Goal: Find specific page/section: Find specific page/section

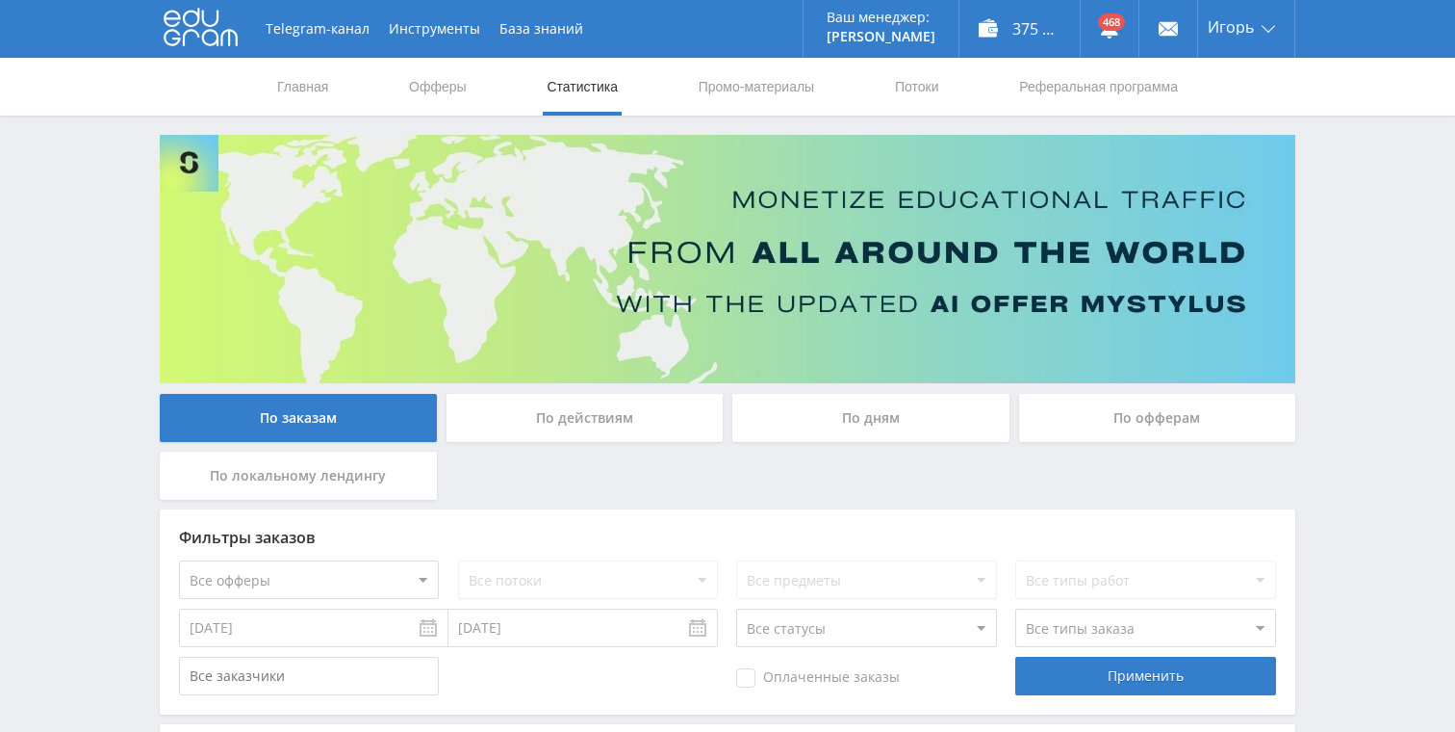
click at [866, 414] on div "По дням" at bounding box center [870, 418] width 277 height 48
click at [0, 0] on input "По дням" at bounding box center [0, 0] width 0 height 0
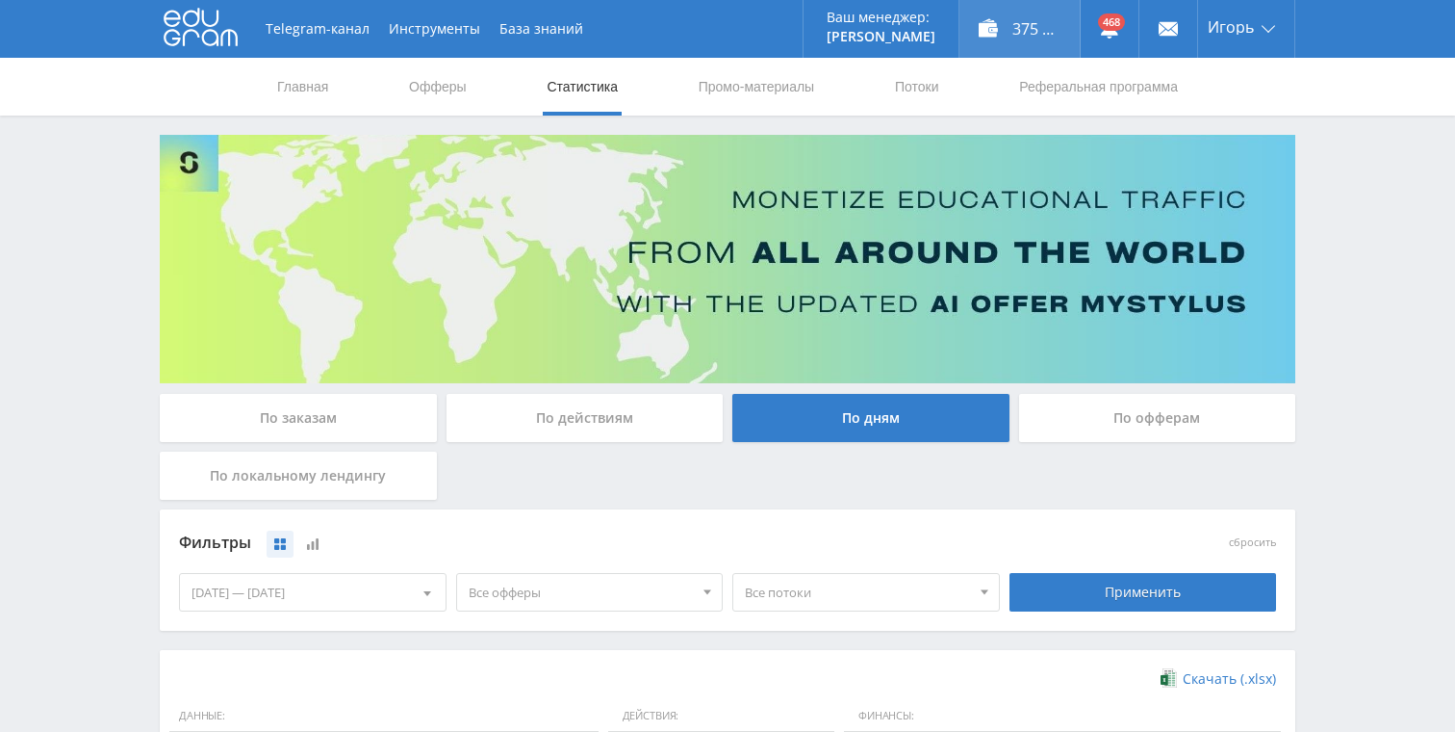
click at [1013, 32] on div "375 638,00 ₽" at bounding box center [1020, 29] width 120 height 58
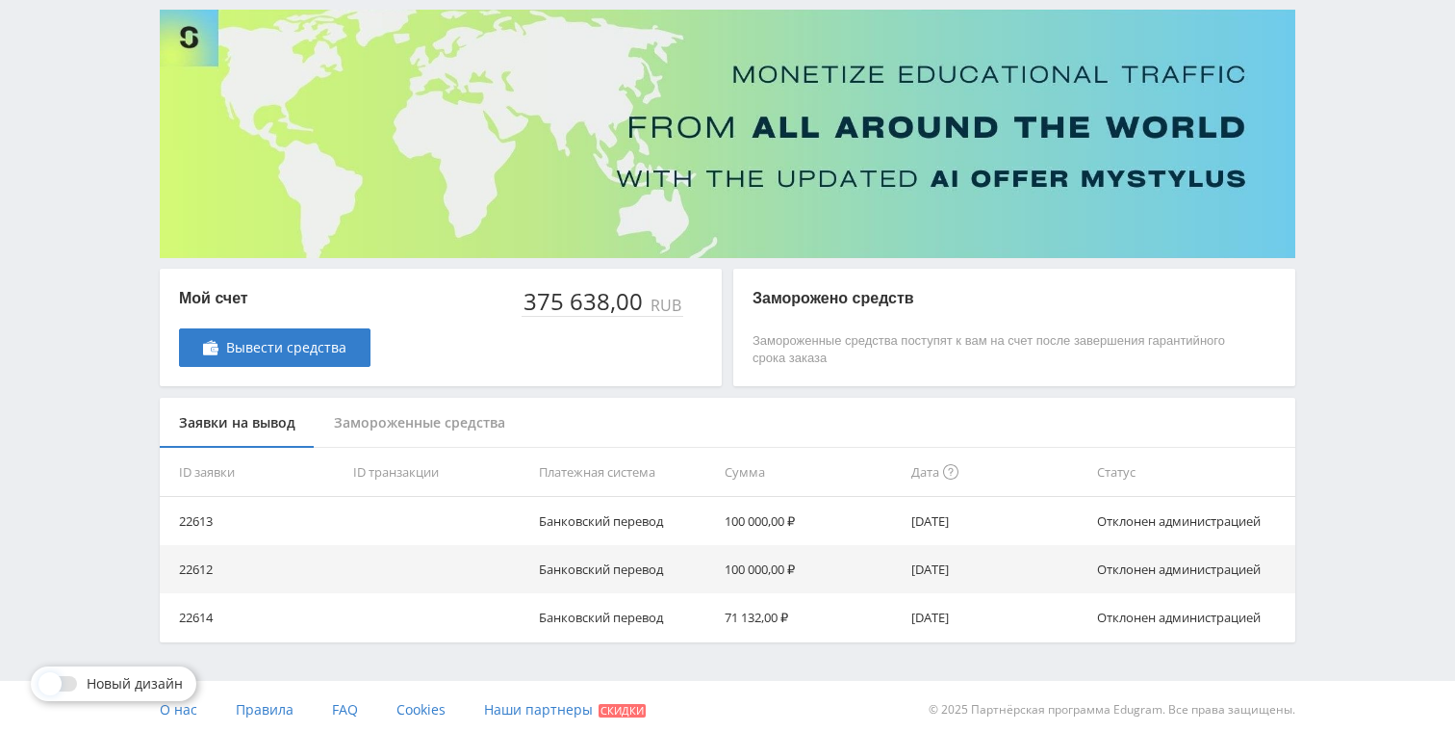
scroll to position [131, 0]
